Goal: Information Seeking & Learning: Learn about a topic

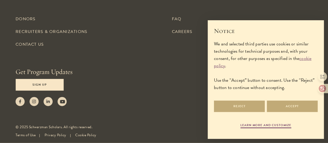
scroll to position [1872, 0]
drag, startPoint x: 175, startPoint y: 24, endPoint x: 29, endPoint y: 101, distance: 164.9
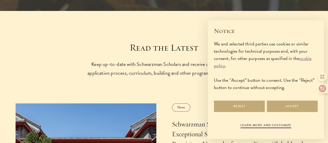
scroll to position [210, 0]
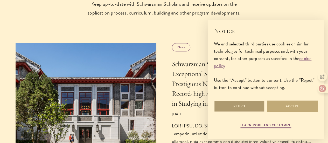
click at [239, 107] on button "Reject" at bounding box center [239, 106] width 51 height 12
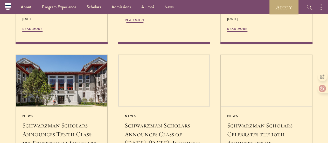
scroll to position [495, 0]
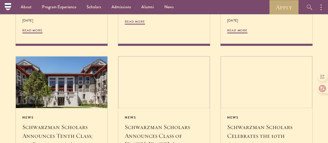
click at [0, 0] on icon "button" at bounding box center [0, 0] width 0 height 0
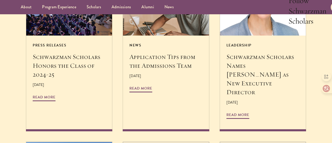
scroll to position [47, 0]
click at [0, 0] on button "STAY UPDATED" at bounding box center [0, 0] width 0 height 0
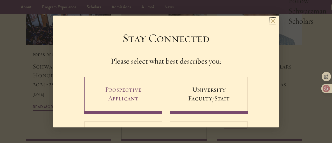
scroll to position [38, 0]
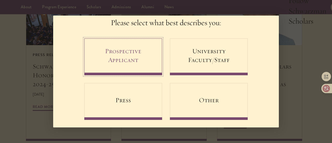
click at [129, 52] on link "Prospective Applicant" at bounding box center [123, 56] width 78 height 37
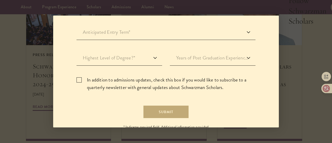
scroll to position [189, 0]
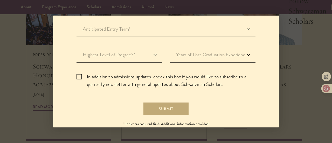
click at [281, 41] on div "Back Stay Connected Please select what best describes you: Prospective Applican…" at bounding box center [166, 72] width 332 height 112
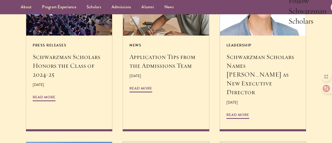
click at [240, 4] on ul "About Overview Leadership Donors Program Experience Overview Curriculum Student…" at bounding box center [128, 7] width 225 height 14
click at [240, 6] on ul "About Overview Leadership Donors Program Experience Overview Curriculum Student…" at bounding box center [128, 7] width 225 height 14
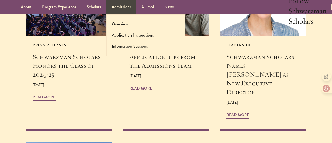
click at [106, 14] on link "Admissions" at bounding box center [121, 7] width 30 height 14
click at [112, 49] on link "Information Sessions" at bounding box center [130, 46] width 36 height 6
click at [112, 49] on li "Information Sessions" at bounding box center [146, 46] width 68 height 6
click at [112, 49] on link "Information Sessions" at bounding box center [130, 46] width 36 height 6
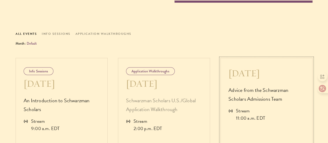
scroll to position [321, 0]
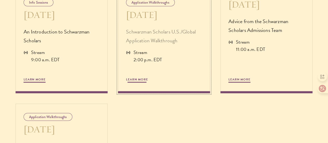
click at [126, 45] on p "Schwarzman Scholars U.S./Global Application Walkthrough" at bounding box center [164, 36] width 76 height 18
